Goal: Check status: Check status

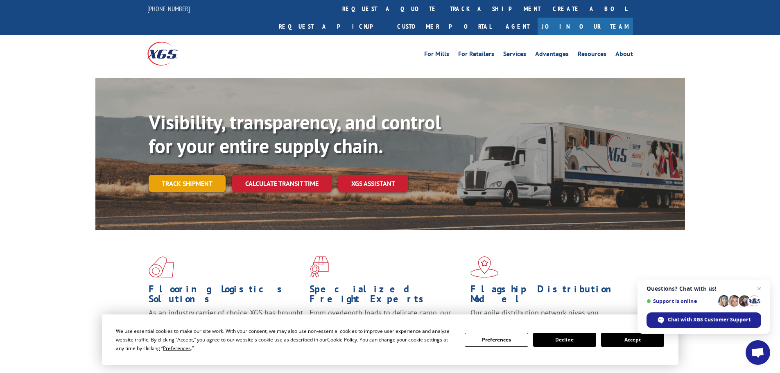
click at [170, 175] on link "Track shipment" at bounding box center [187, 183] width 77 height 17
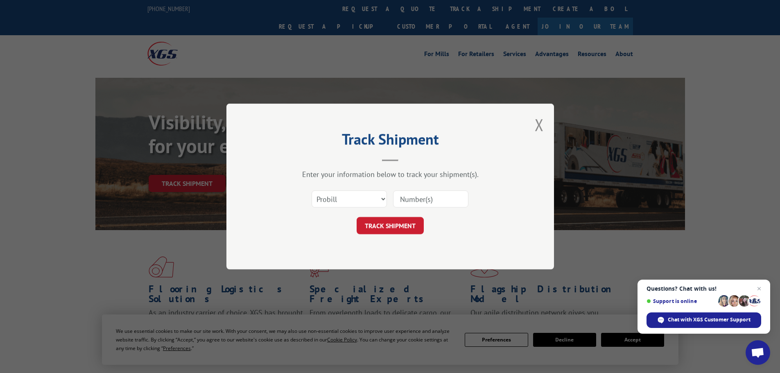
click at [407, 195] on input at bounding box center [430, 198] width 75 height 17
paste input "5549107"
type input "5549107"
click at [392, 227] on button "TRACK SHIPMENT" at bounding box center [390, 225] width 67 height 17
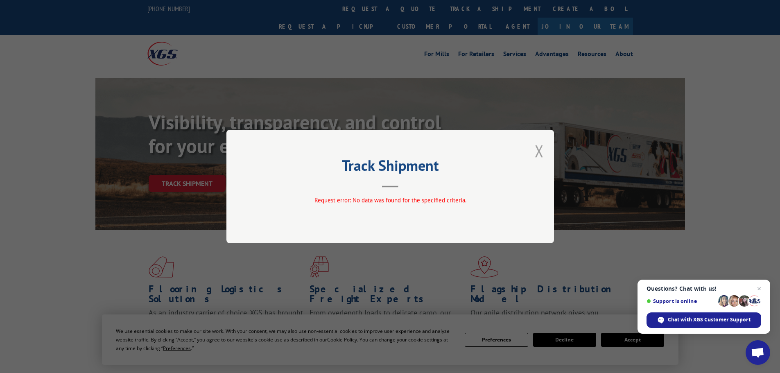
click at [539, 150] on button "Close modal" at bounding box center [539, 151] width 9 height 22
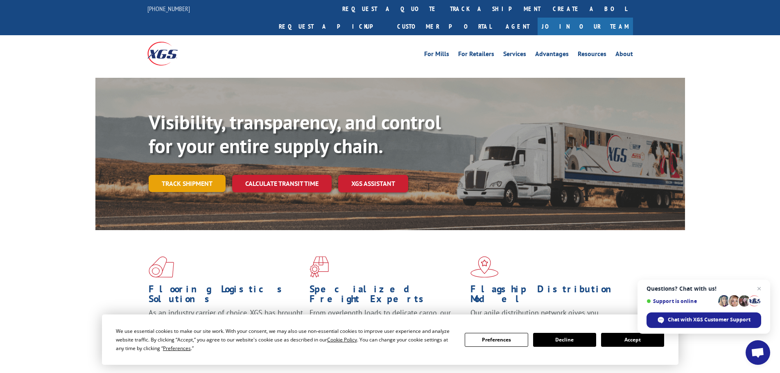
click at [202, 175] on link "Track shipment" at bounding box center [187, 183] width 77 height 17
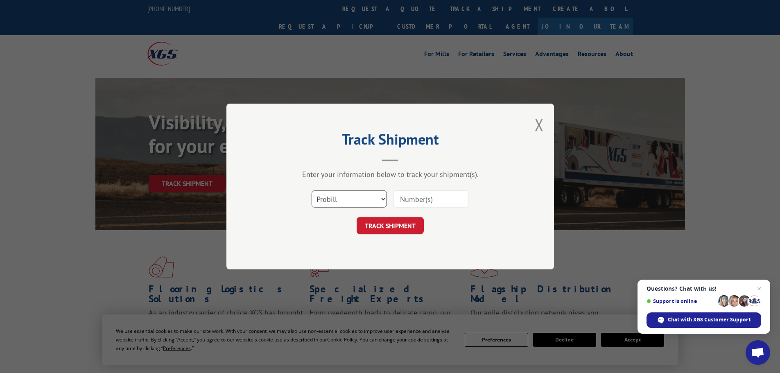
click at [333, 200] on select "Select category... Probill BOL PO" at bounding box center [349, 198] width 75 height 17
select select "bol"
click at [312, 190] on select "Select category... Probill BOL PO" at bounding box center [349, 198] width 75 height 17
click at [414, 199] on input at bounding box center [430, 198] width 75 height 17
paste input "5549107"
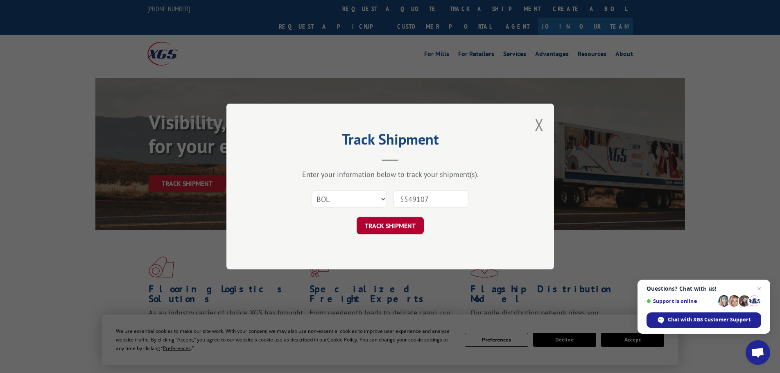
type input "5549107"
click at [370, 231] on button "TRACK SHIPMENT" at bounding box center [390, 225] width 67 height 17
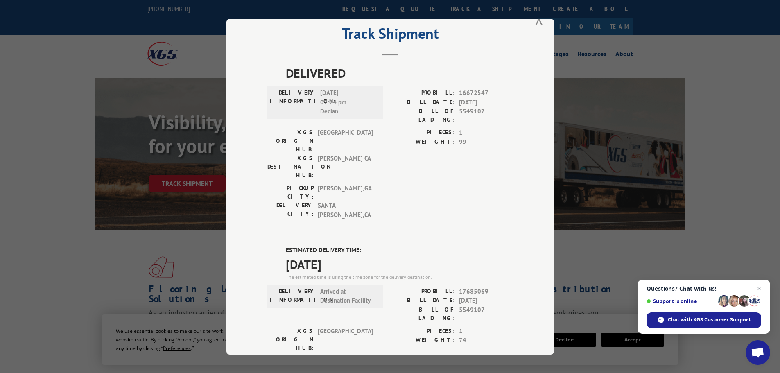
scroll to position [41, 0]
